Goal: Information Seeking & Learning: Learn about a topic

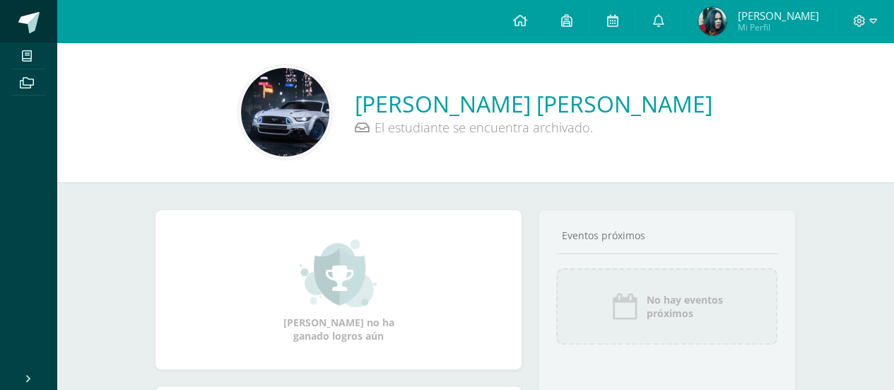
click at [38, 32] on span at bounding box center [28, 22] width 21 height 21
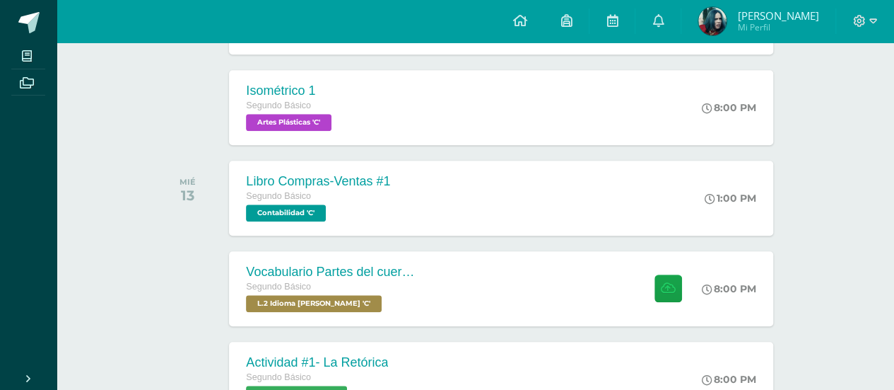
scroll to position [622, 0]
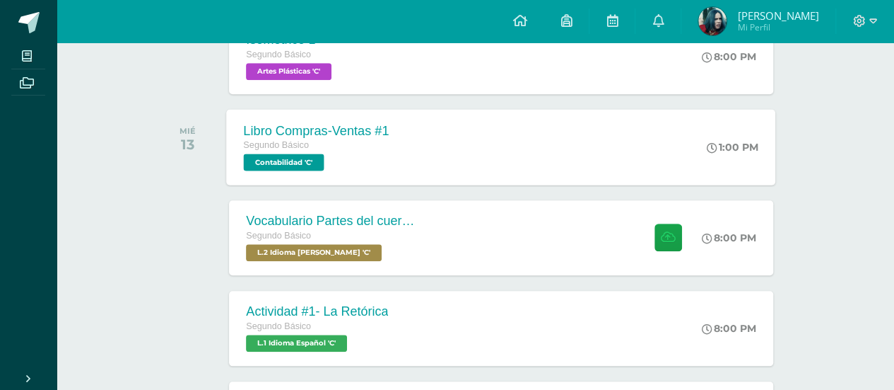
click at [368, 140] on div "Segundo Básico" at bounding box center [317, 146] width 146 height 16
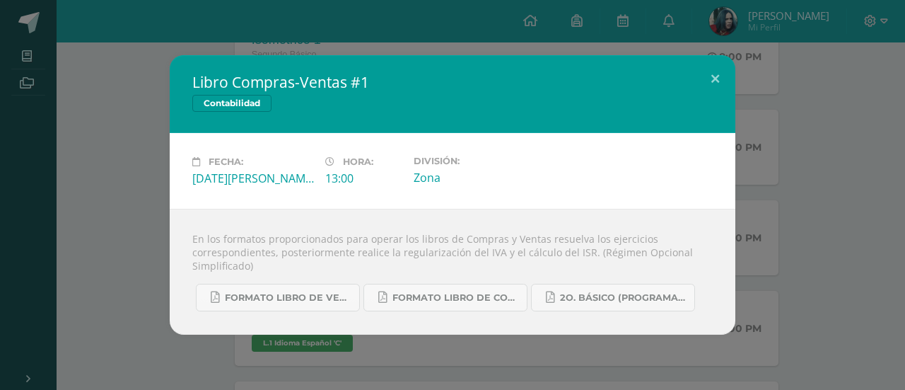
click at [145, 240] on div "Libro Compras-Ventas #1 Contabilidad Fecha: [DATE][PERSON_NAME] Hora: 13:00 Div…" at bounding box center [453, 194] width 894 height 279
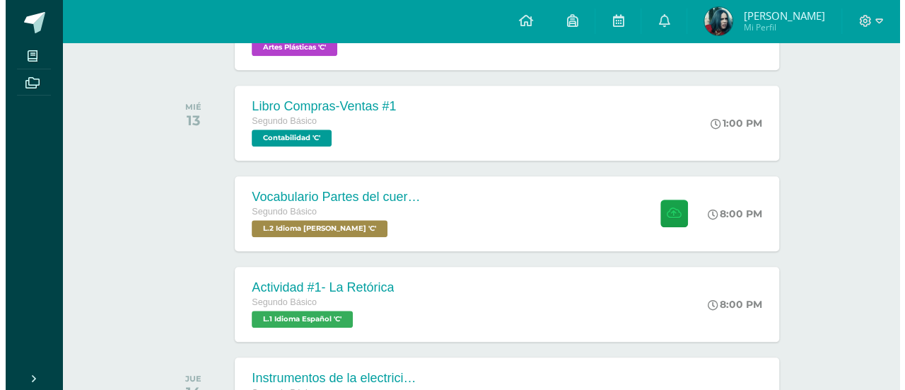
scroll to position [650, 0]
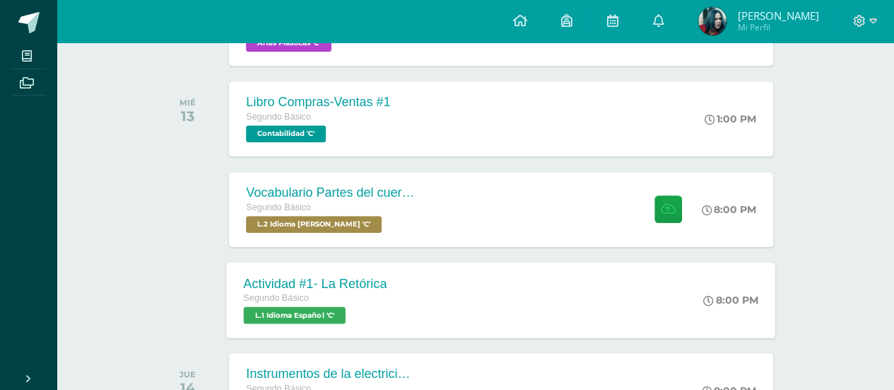
click at [353, 308] on div "Segundo Básico L.1 Idioma Español 'C'" at bounding box center [316, 307] width 144 height 33
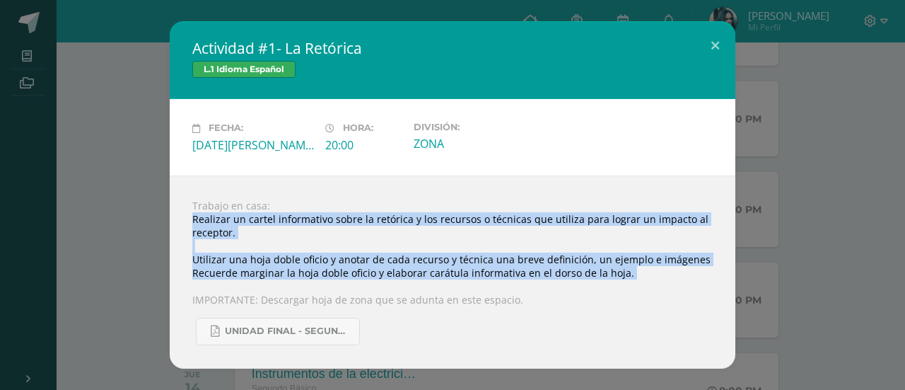
drag, startPoint x: 191, startPoint y: 219, endPoint x: 612, endPoint y: 280, distance: 425.7
click at [612, 280] on div "Trabajo en casa: Realizar un cartel informativo sobre la retórica y los recurso…" at bounding box center [453, 271] width 566 height 193
copy div "Realizar un cartel informativo sobre la retórica y los recursos o técnicas que …"
click at [270, 234] on div "Trabajo en casa: Realizar un cartel informativo sobre la retórica y los recurso…" at bounding box center [453, 271] width 566 height 193
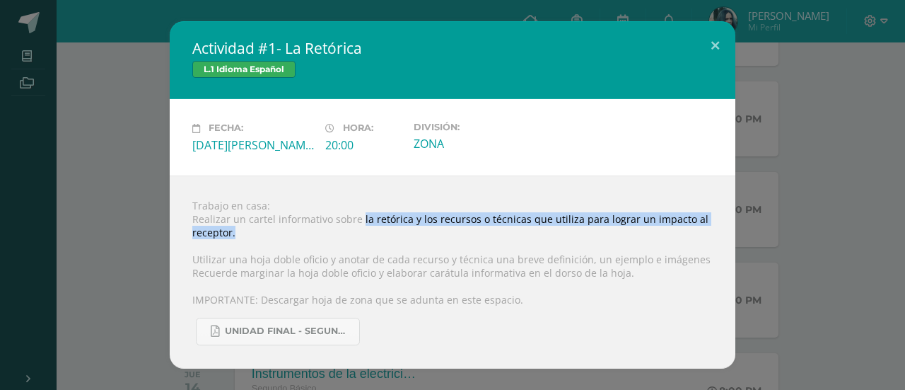
drag, startPoint x: 358, startPoint y: 216, endPoint x: 674, endPoint y: 233, distance: 316.4
click at [674, 233] on div "Trabajo en casa: Realizar un cartel informativo sobre la retórica y los recurso…" at bounding box center [453, 271] width 566 height 193
copy div "la retórica y los recursos o técnicas que utiliza para lograr un impacto al rec…"
